Goal: Find specific page/section: Find specific page/section

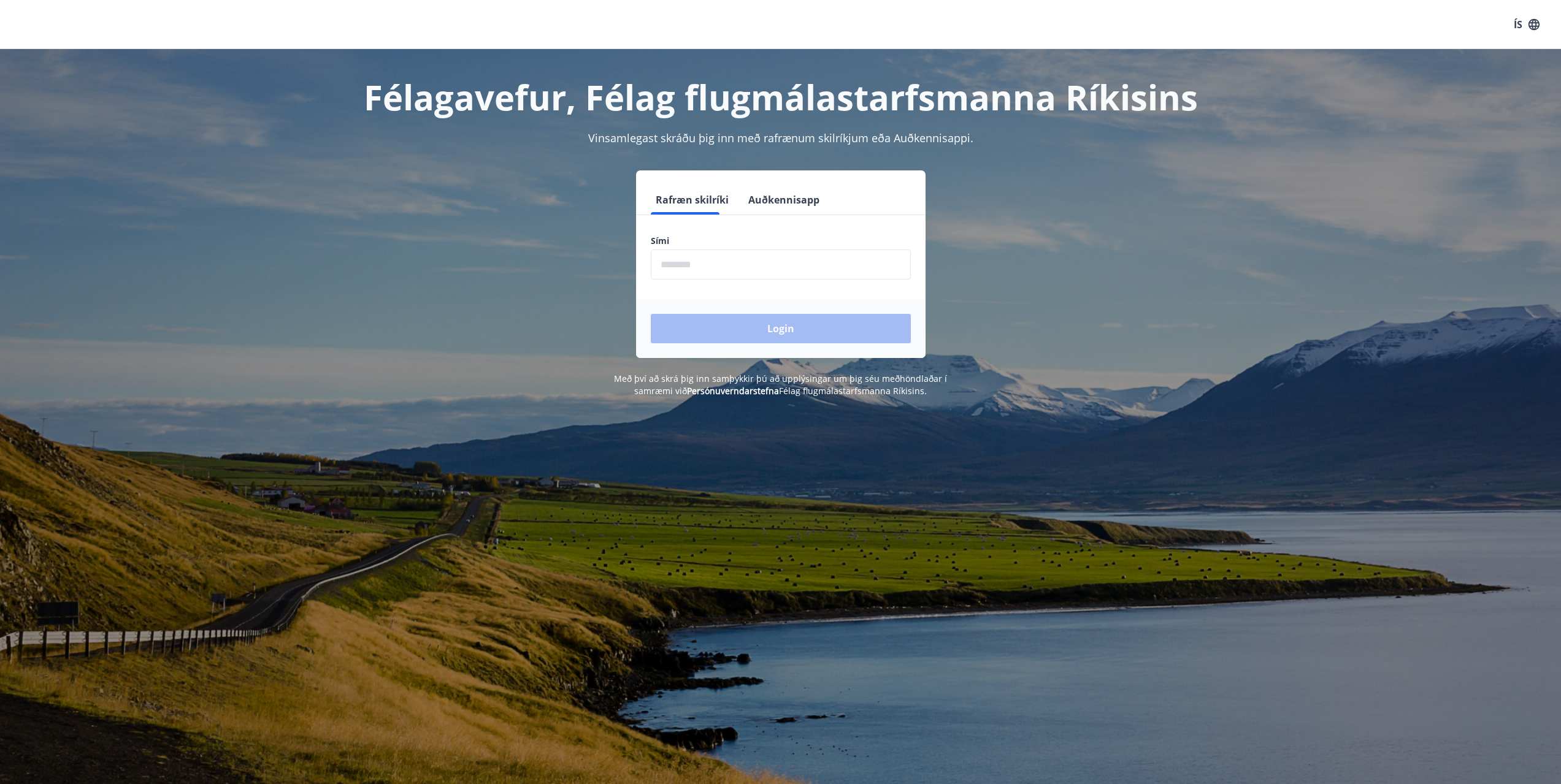
click at [743, 205] on button "Auðkennisapp" at bounding box center [783, 200] width 81 height 29
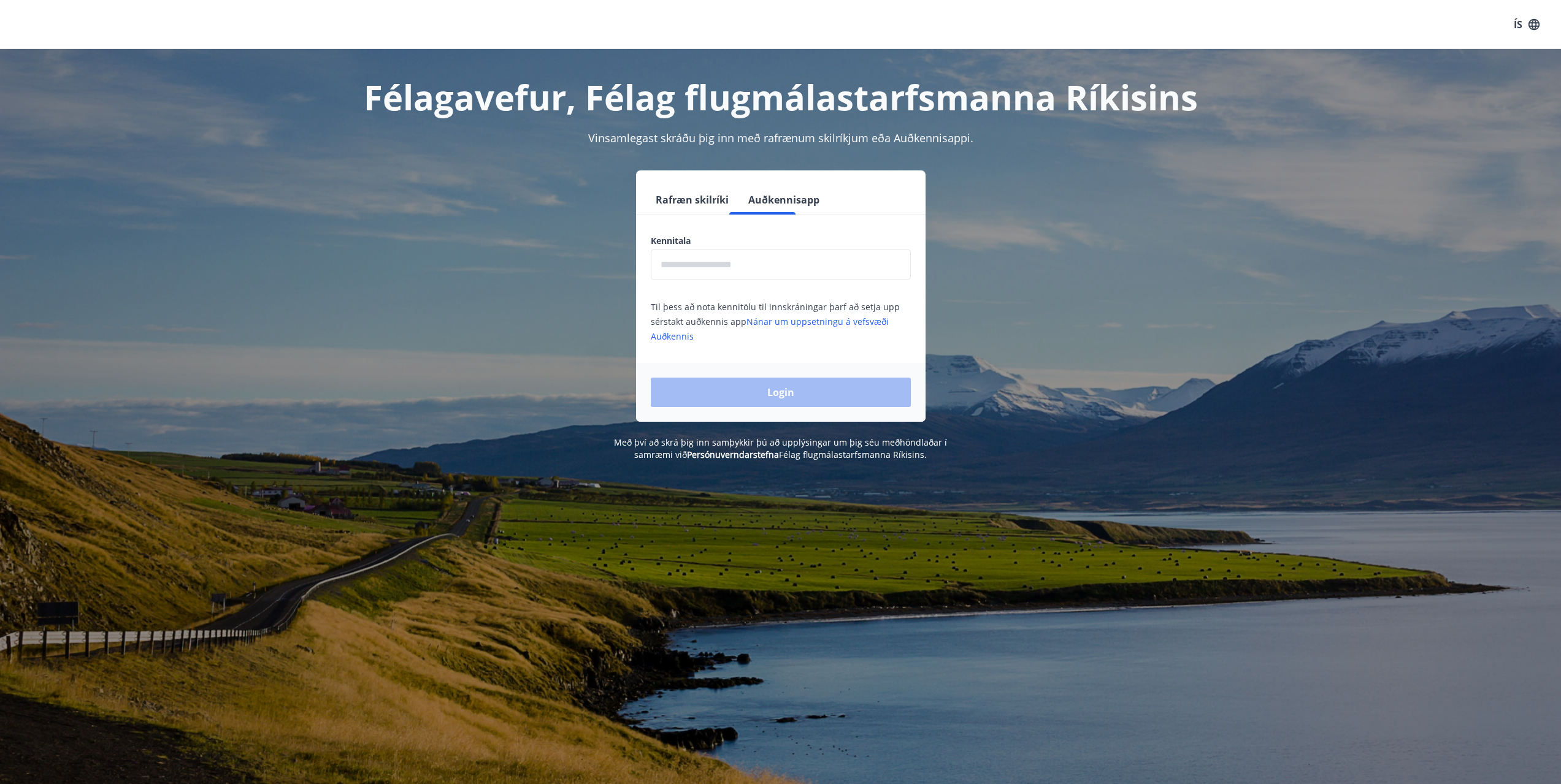
click at [718, 256] on input "text" at bounding box center [780, 264] width 260 height 30
type input "**********"
click at [752, 396] on button "Login" at bounding box center [780, 392] width 260 height 29
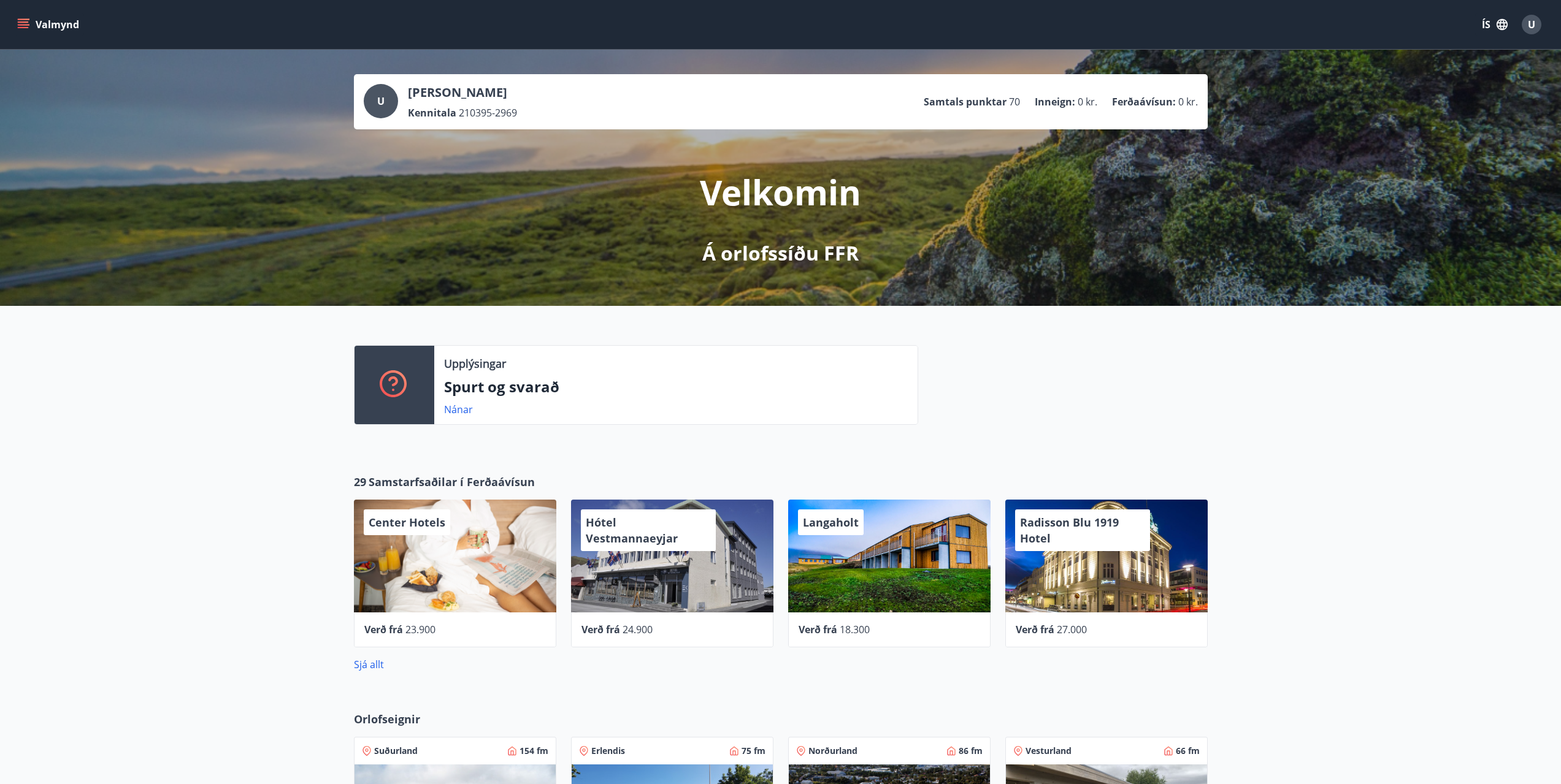
click at [30, 25] on button "Valmynd" at bounding box center [49, 25] width 70 height 22
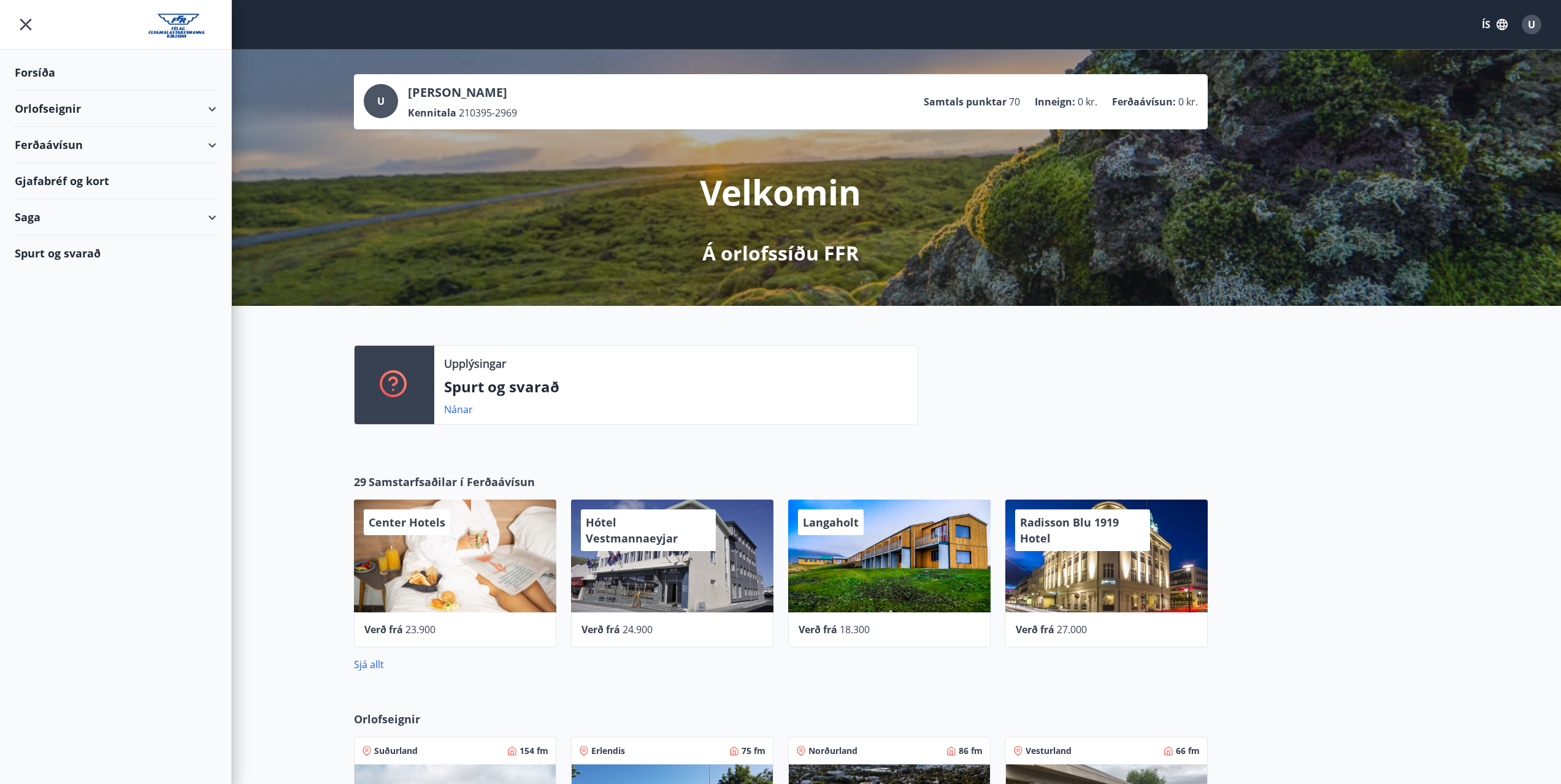
click at [115, 108] on div "Orlofseignir" at bounding box center [115, 108] width 202 height 36
click at [75, 190] on div "Ferðaávísun" at bounding box center [115, 196] width 202 height 36
click at [64, 298] on div "Gjafabréf og kort" at bounding box center [115, 310] width 202 height 36
